Goal: Information Seeking & Learning: Learn about a topic

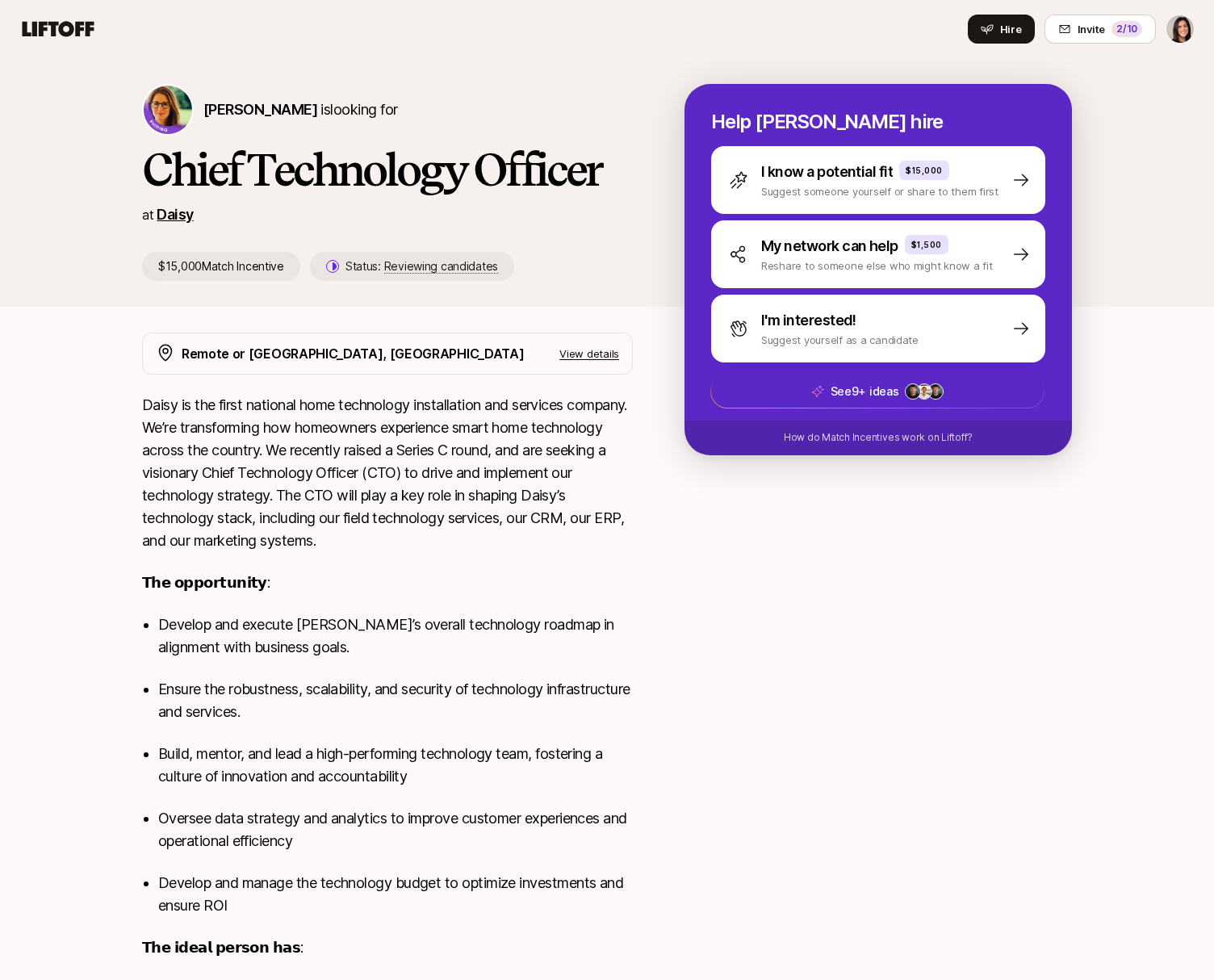
click at [173, 219] on link "Daisy" at bounding box center [175, 215] width 36 height 17
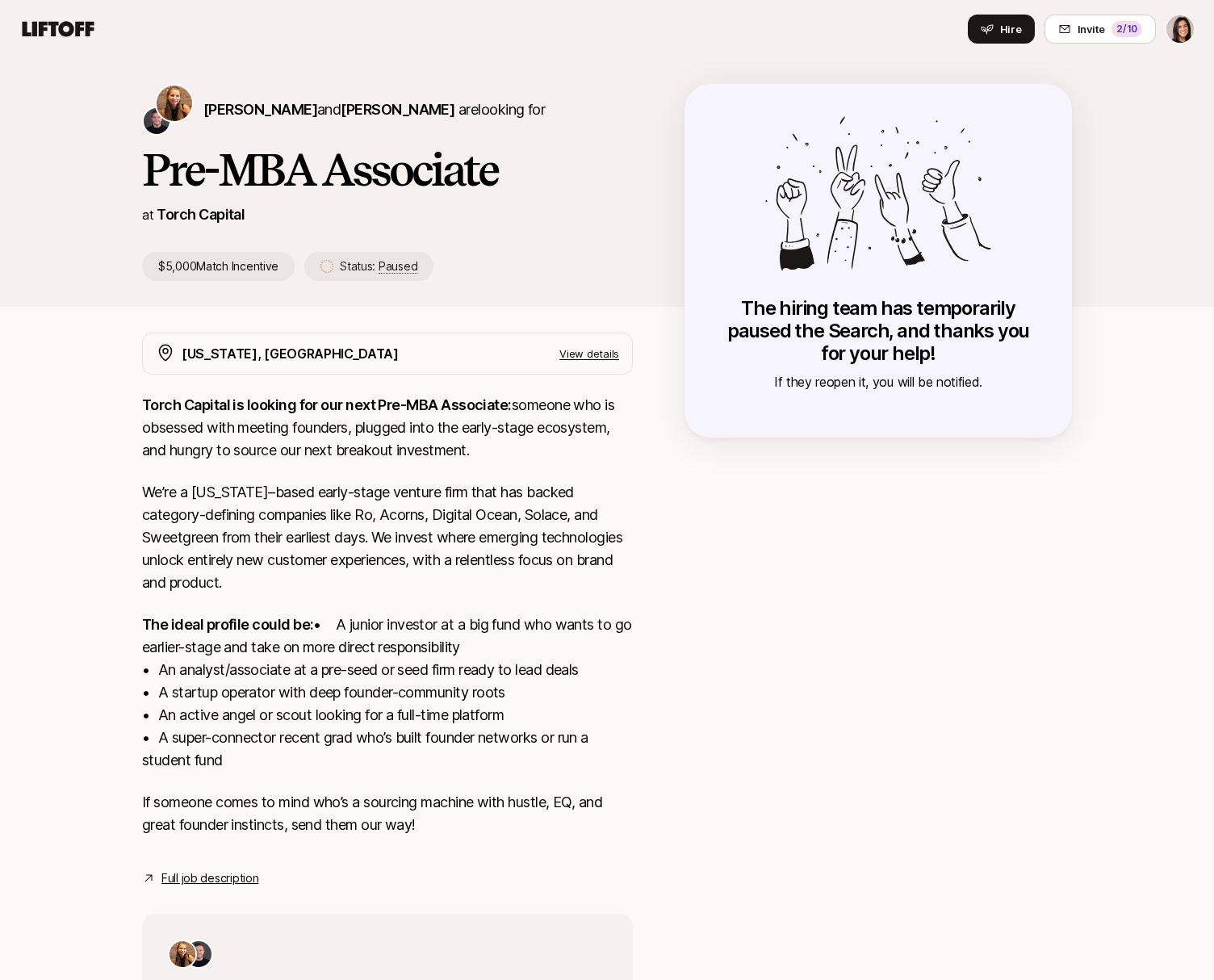
scroll to position [184, 0]
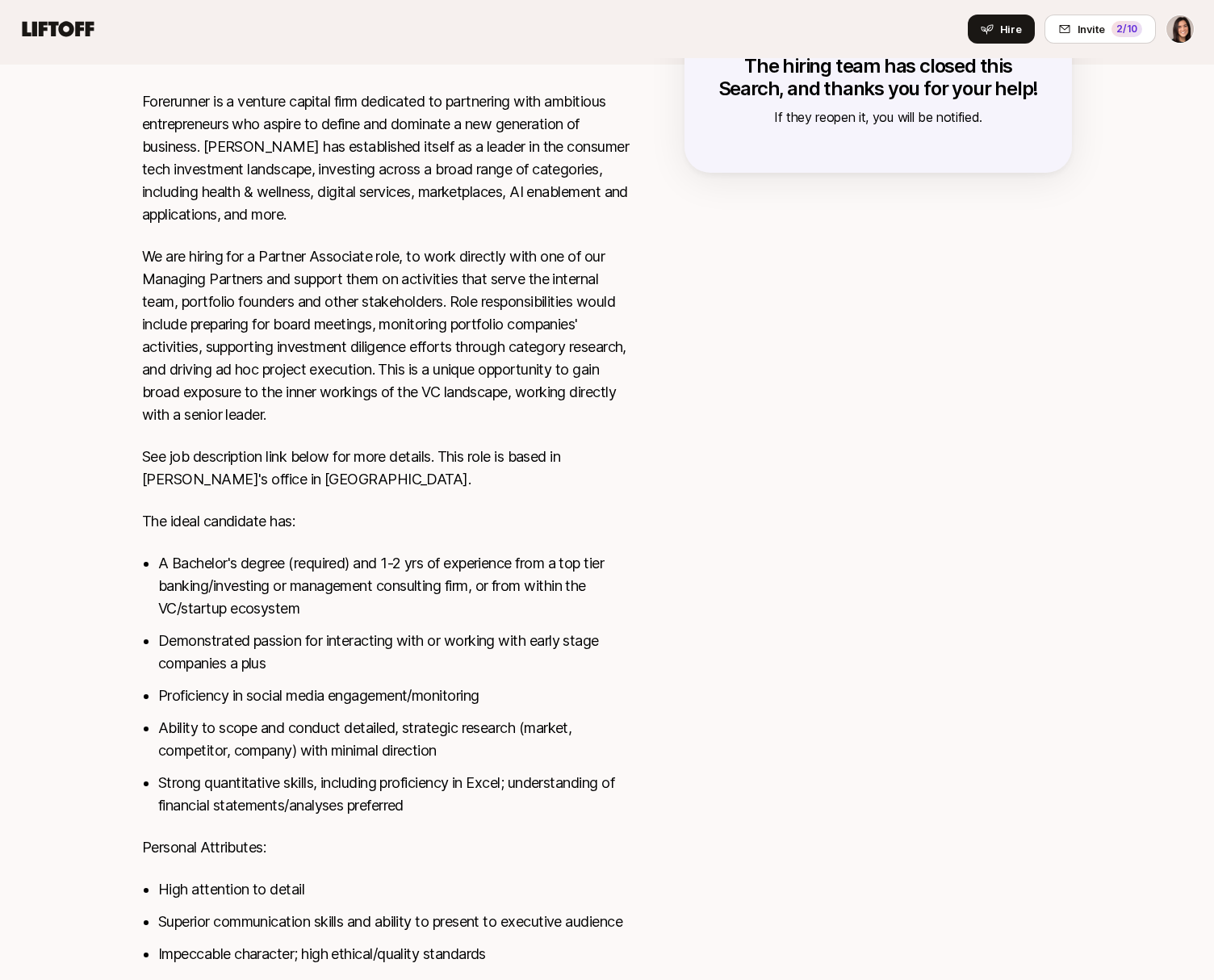
scroll to position [107, 0]
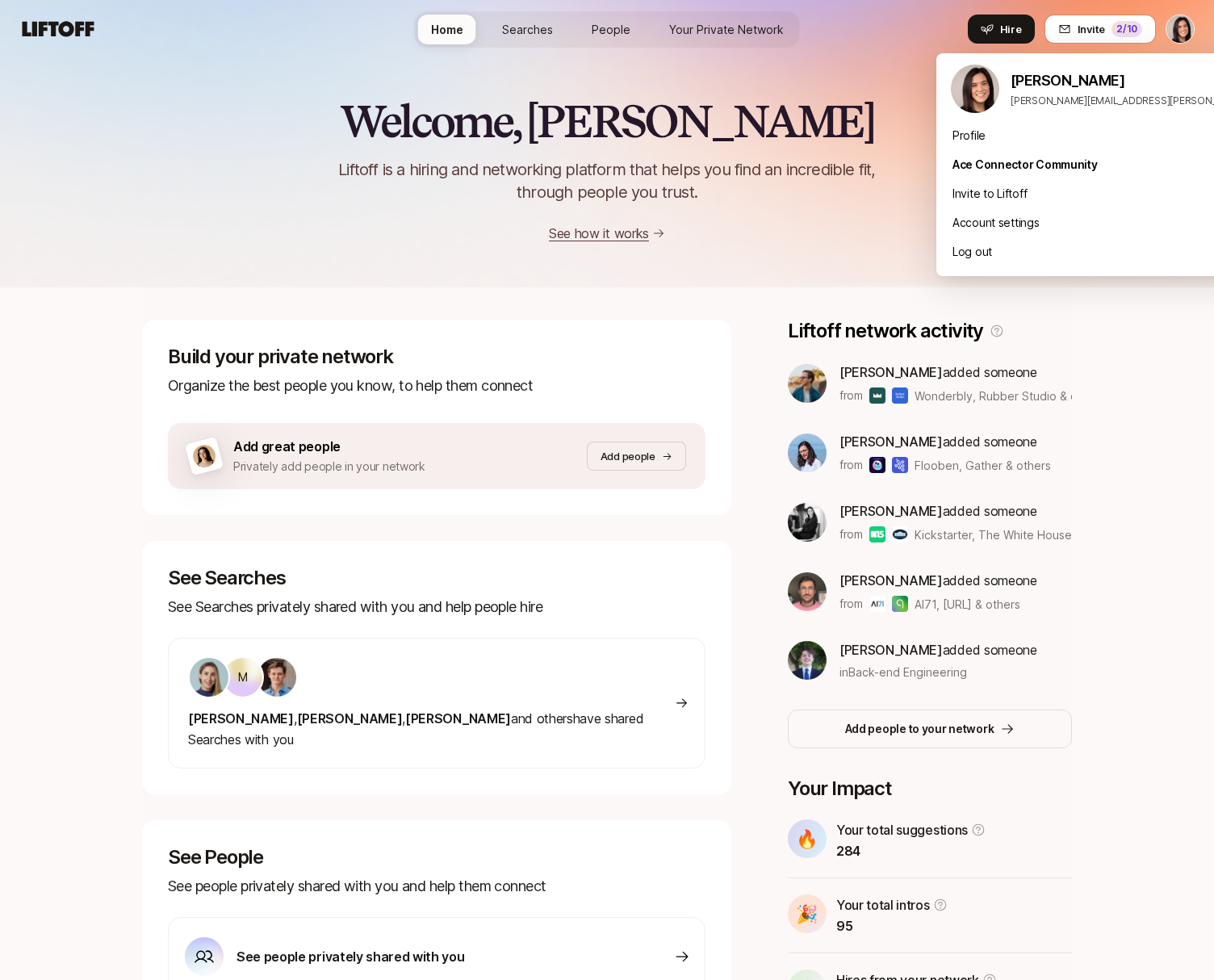
click at [1184, 26] on html "Home Searches People Your Private Network Hire Home Searches People Your Privat…" at bounding box center [607, 490] width 1214 height 980
click at [1181, 26] on html "Home Searches People Your Private Network Hire Home Searches People Your Privat…" at bounding box center [607, 490] width 1214 height 980
